Goal: Transaction & Acquisition: Book appointment/travel/reservation

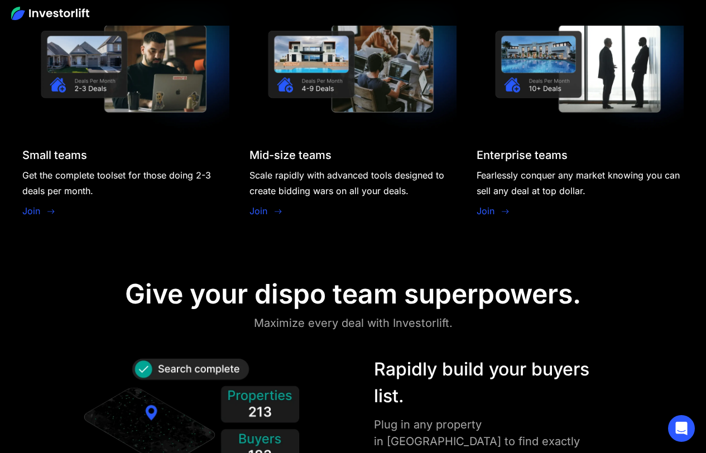
scroll to position [1085, 0]
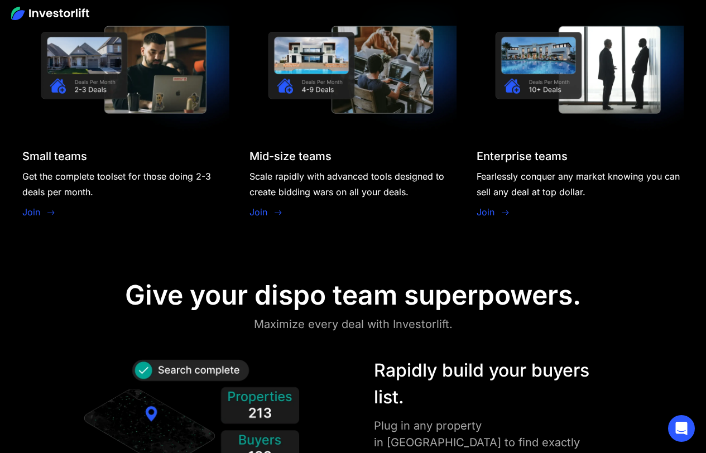
click at [33, 211] on link "Join" at bounding box center [31, 211] width 18 height 13
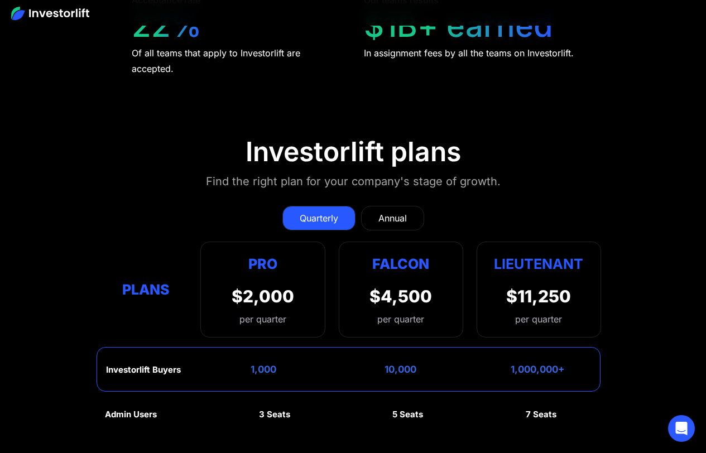
scroll to position [4789, 0]
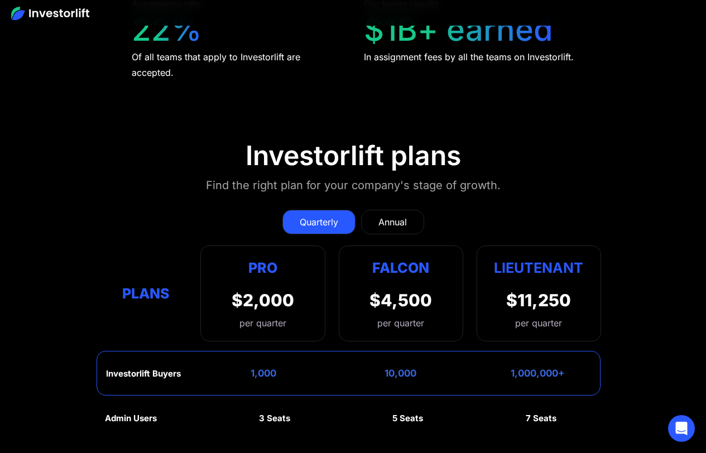
click at [385, 215] on div "Annual" at bounding box center [392, 221] width 28 height 13
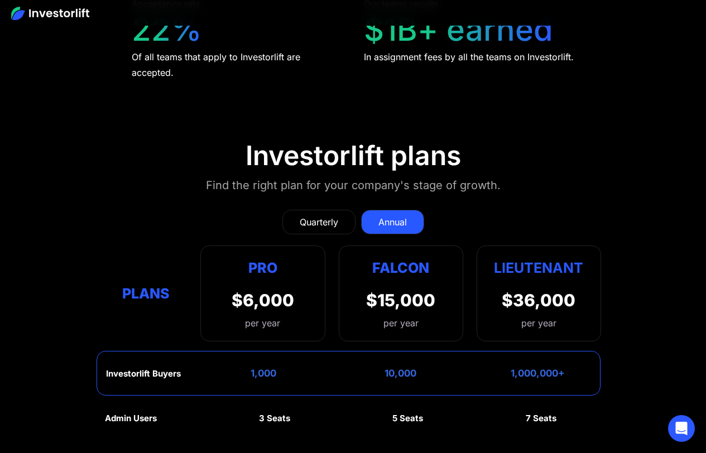
click at [323, 215] on div "Quarterly" at bounding box center [319, 221] width 38 height 13
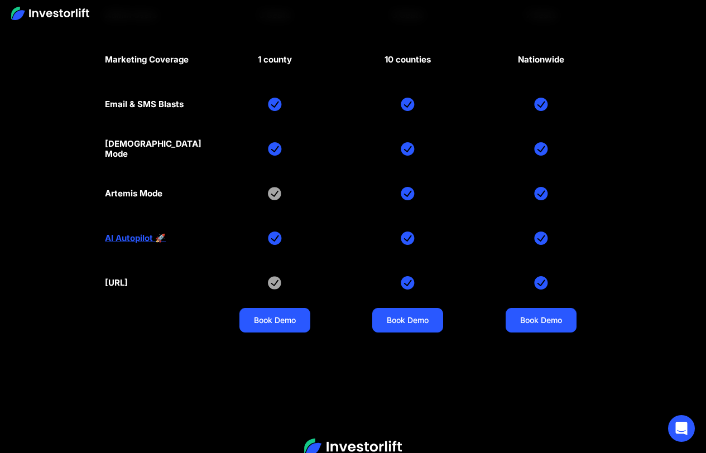
scroll to position [5192, 0]
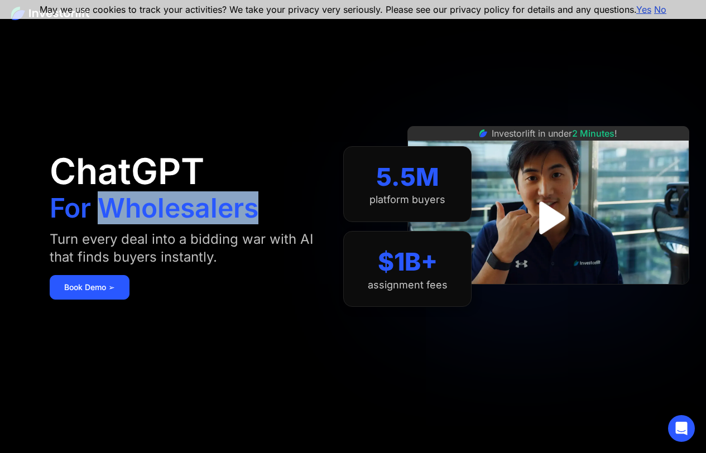
drag, startPoint x: 103, startPoint y: 210, endPoint x: 255, endPoint y: 211, distance: 152.8
click at [255, 211] on h1 "For Wholesalers" at bounding box center [154, 208] width 209 height 27
copy h1 "Wholesalers"
